Goal: Check status: Check status

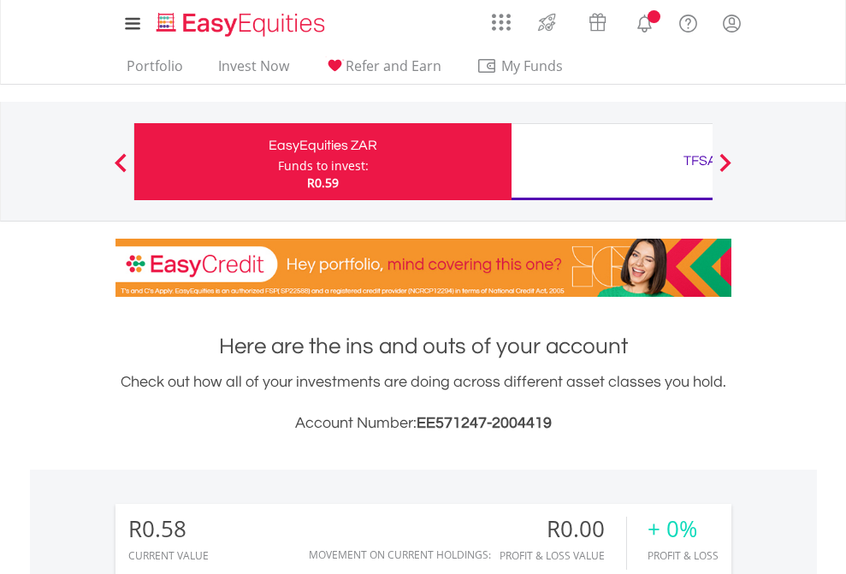
scroll to position [164, 269]
click at [278, 162] on div "Funds to invest:" at bounding box center [323, 165] width 91 height 17
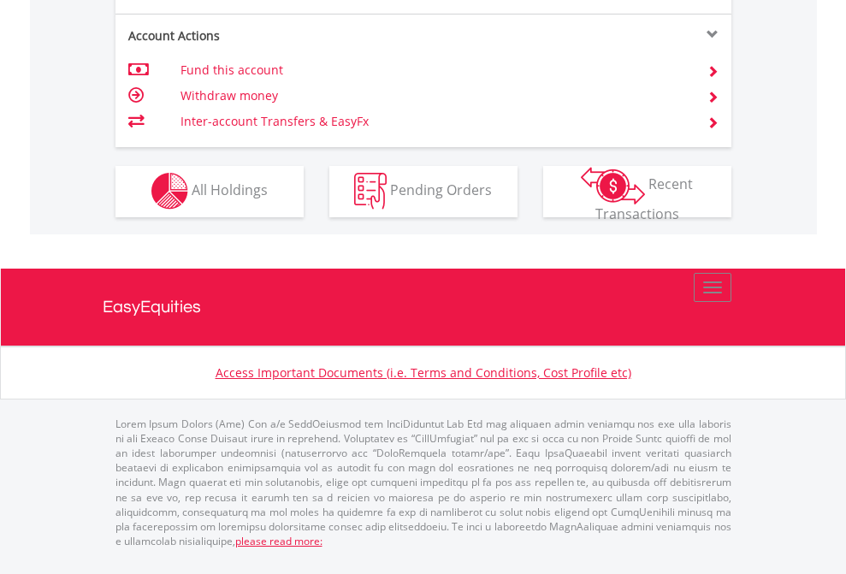
scroll to position [1459, 0]
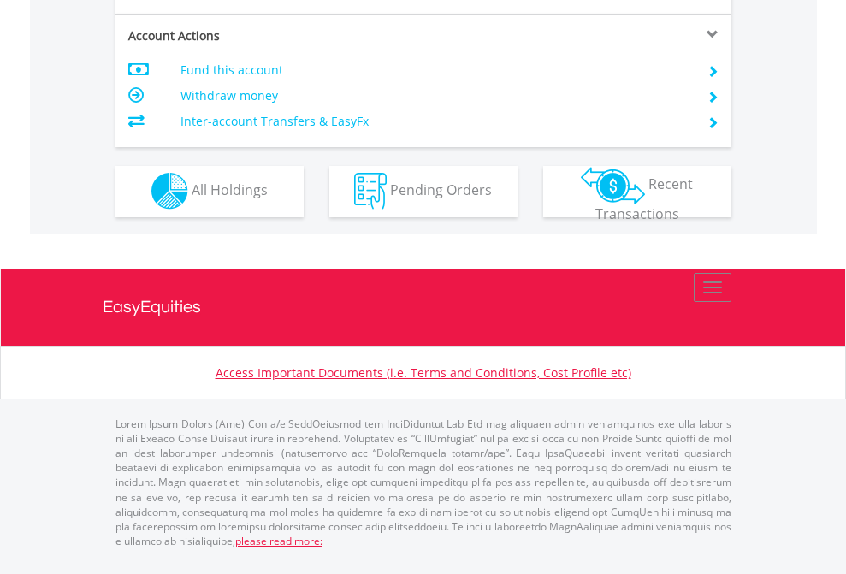
scroll to position [1600, 0]
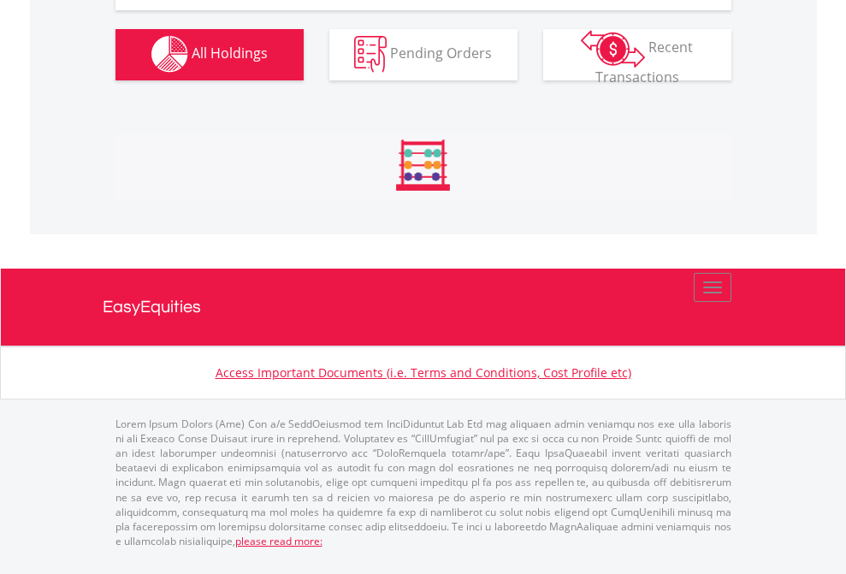
scroll to position [1694, 0]
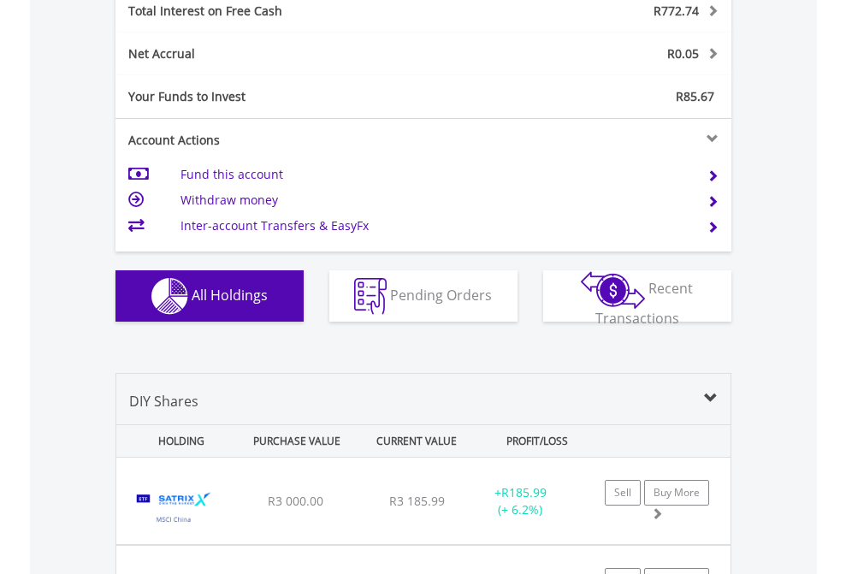
scroll to position [1971, 0]
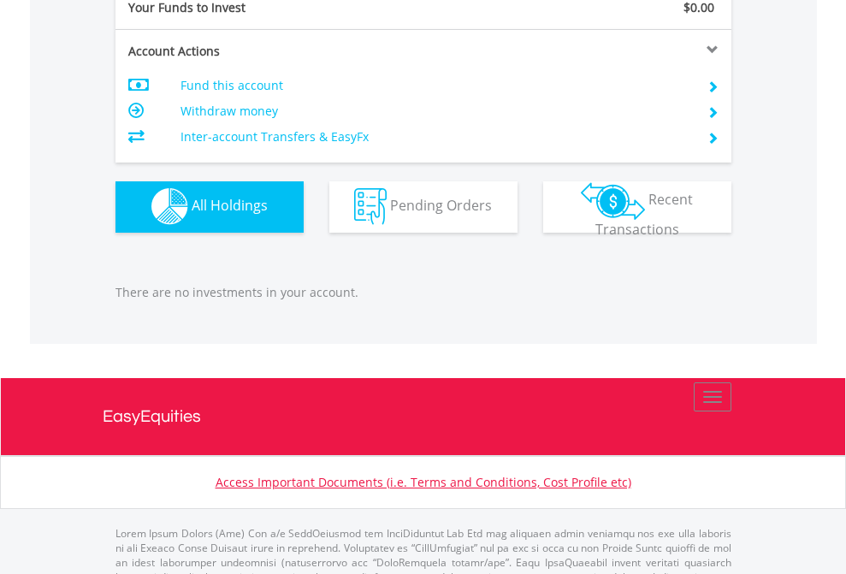
scroll to position [1694, 0]
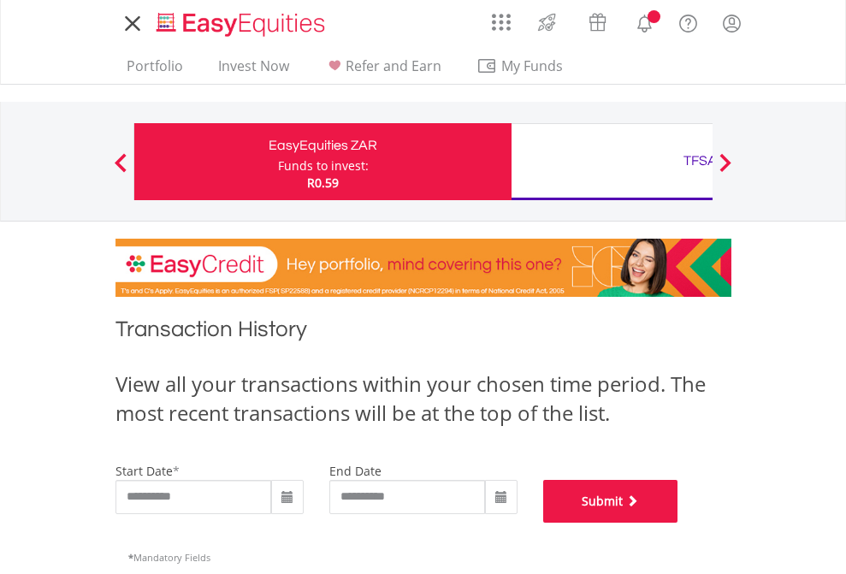
click at [678, 523] on button "Submit" at bounding box center [610, 501] width 135 height 43
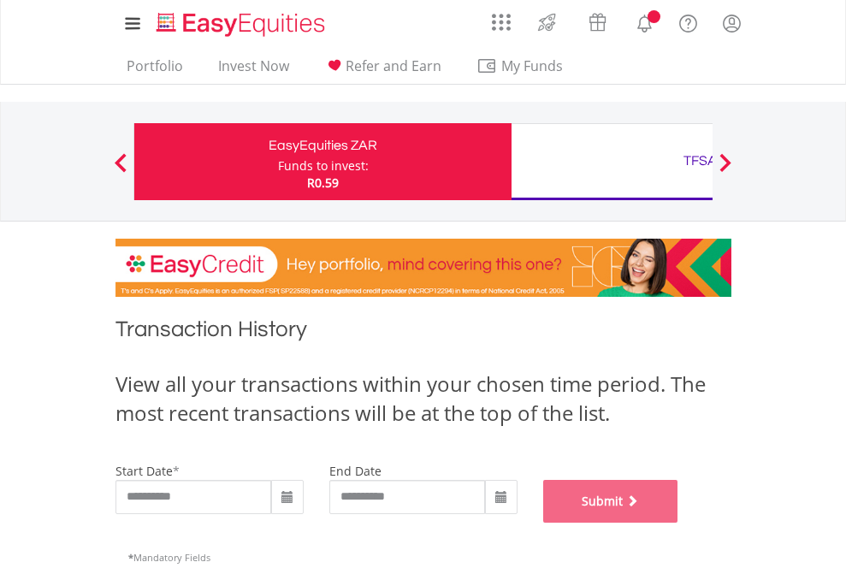
scroll to position [694, 0]
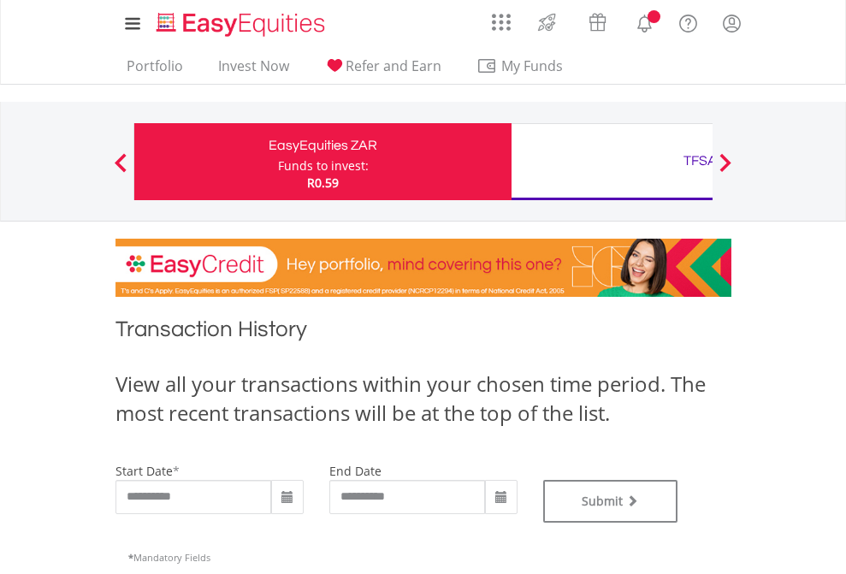
click at [612, 162] on div "TFSA" at bounding box center [700, 161] width 357 height 24
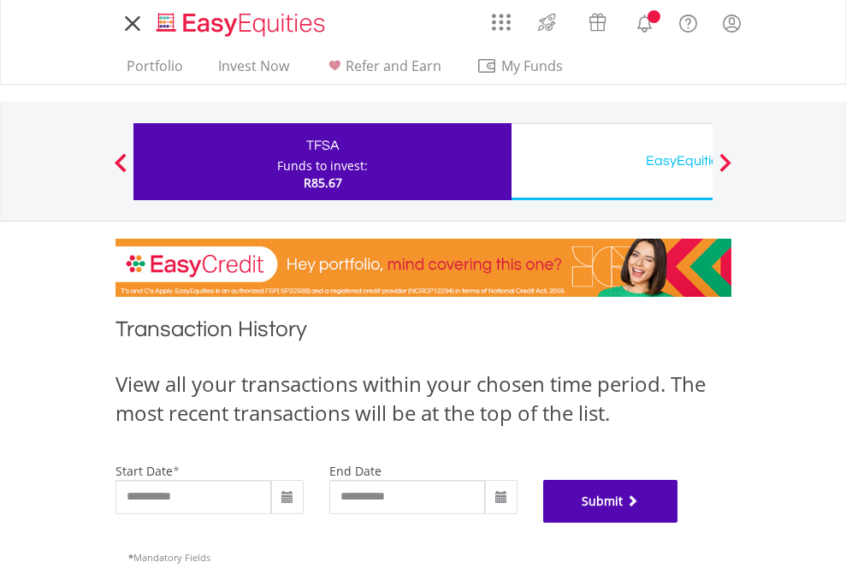
click at [678, 523] on button "Submit" at bounding box center [610, 501] width 135 height 43
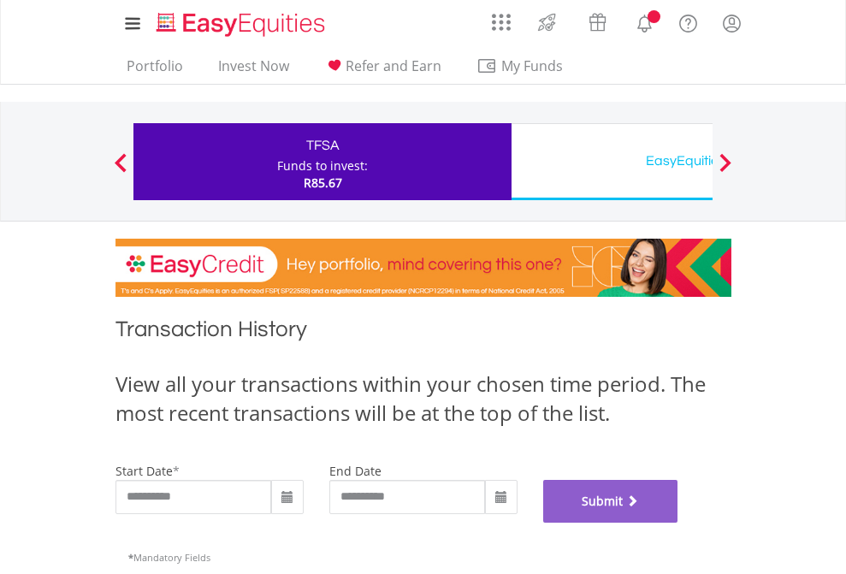
scroll to position [694, 0]
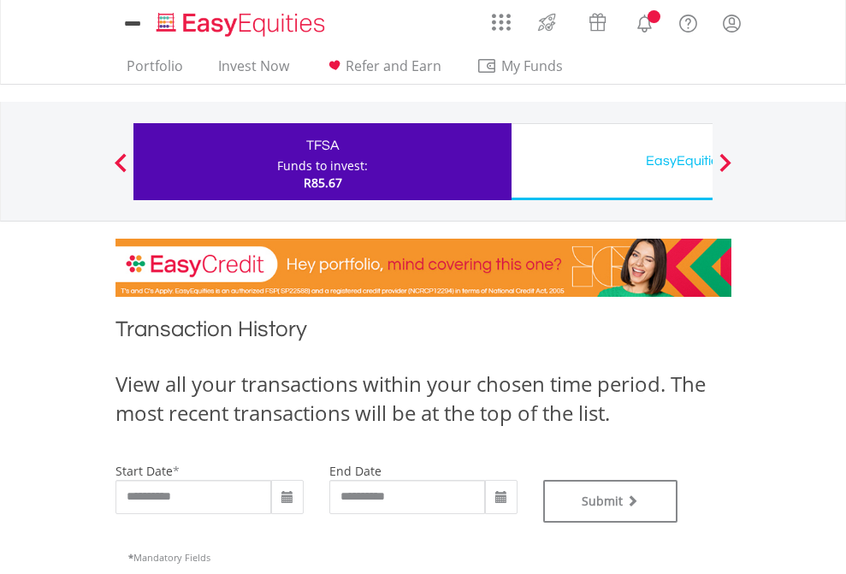
click at [612, 162] on div "EasyEquities USD" at bounding box center [700, 161] width 357 height 24
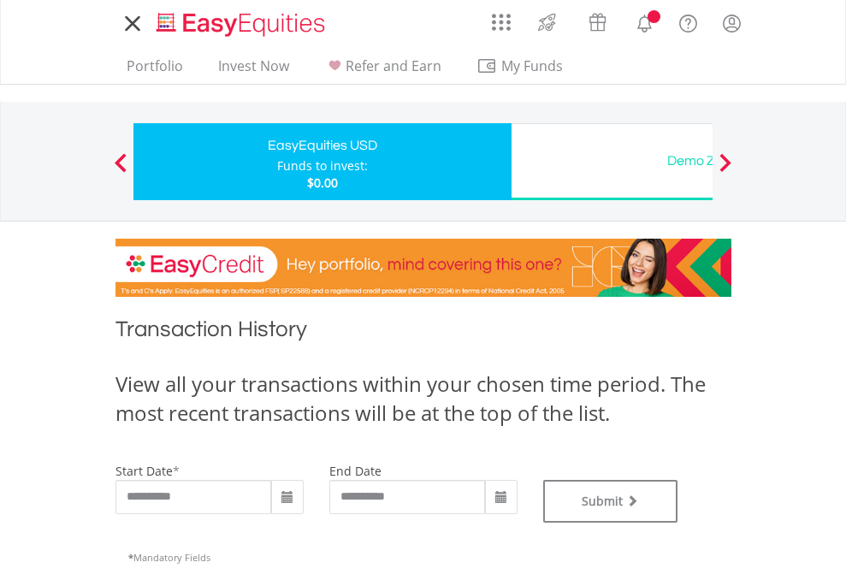
type input "**********"
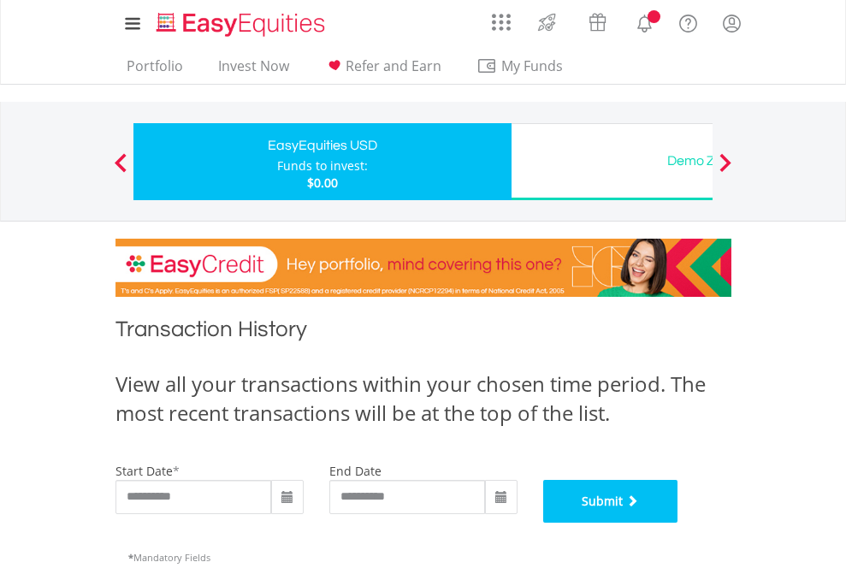
click at [678, 523] on button "Submit" at bounding box center [610, 501] width 135 height 43
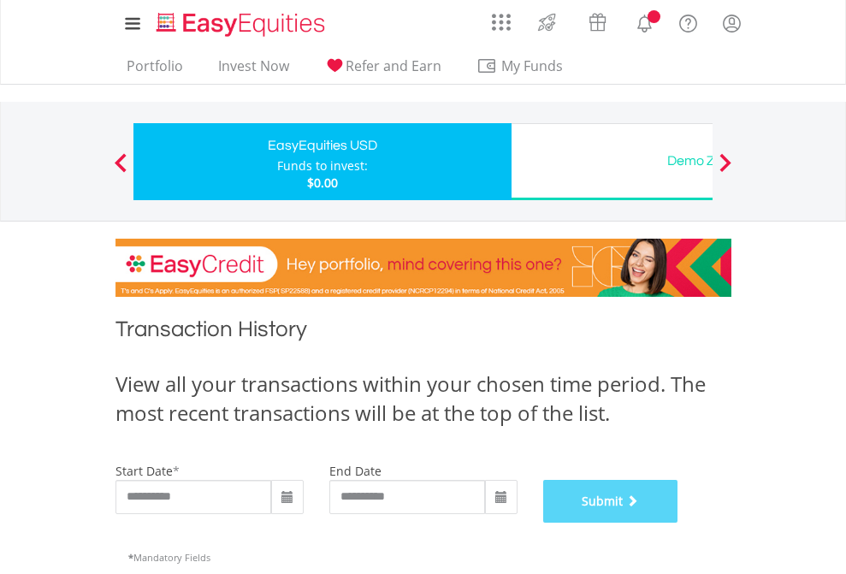
scroll to position [694, 0]
